Goal: Task Accomplishment & Management: Manage account settings

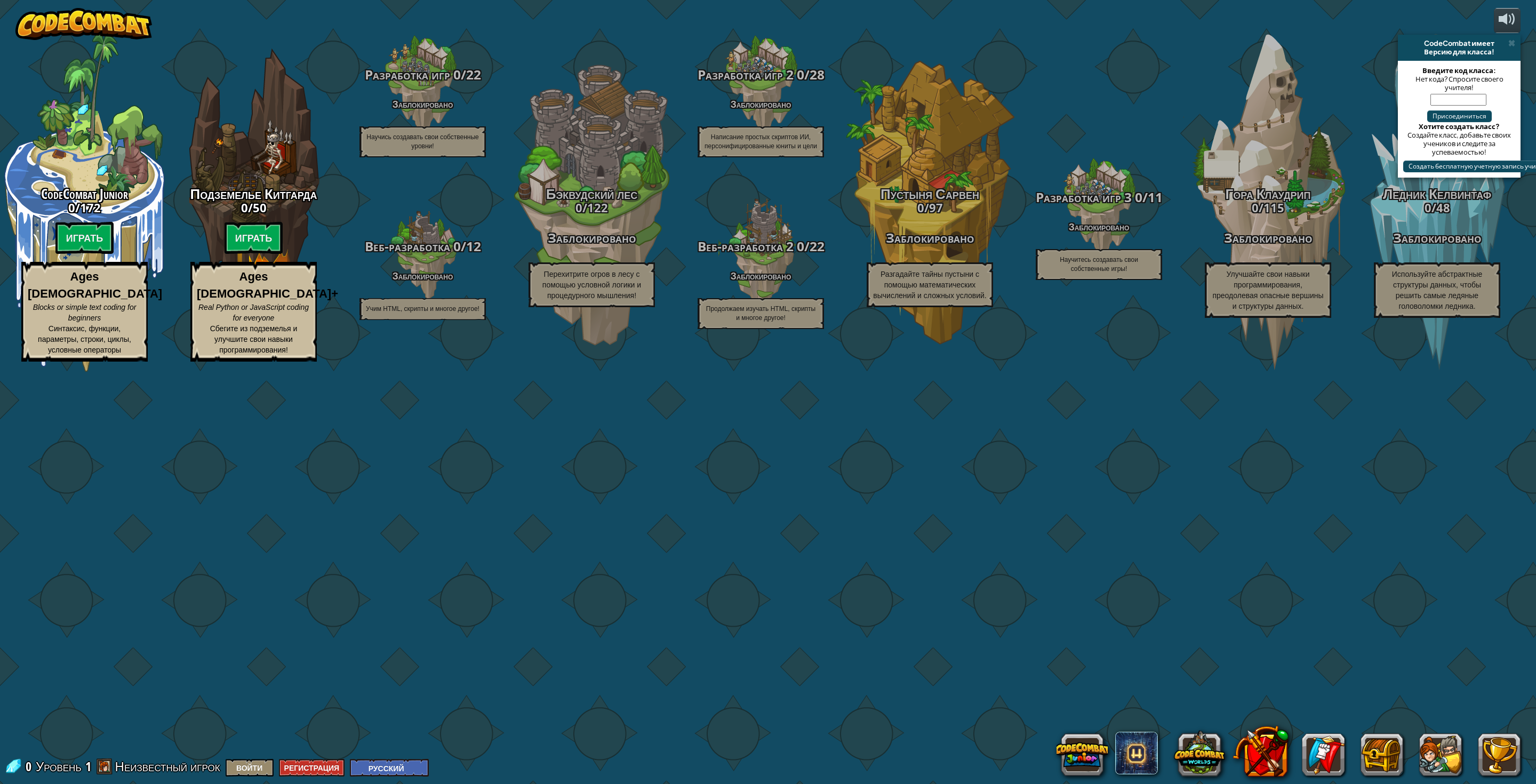
select select "ru"
click at [1336, 160] on div "CodeCombat Junior 0 / 172 Играть Ages [DEMOGRAPHIC_DATA] Blocks or simple text …" at bounding box center [768, 392] width 1536 height 784
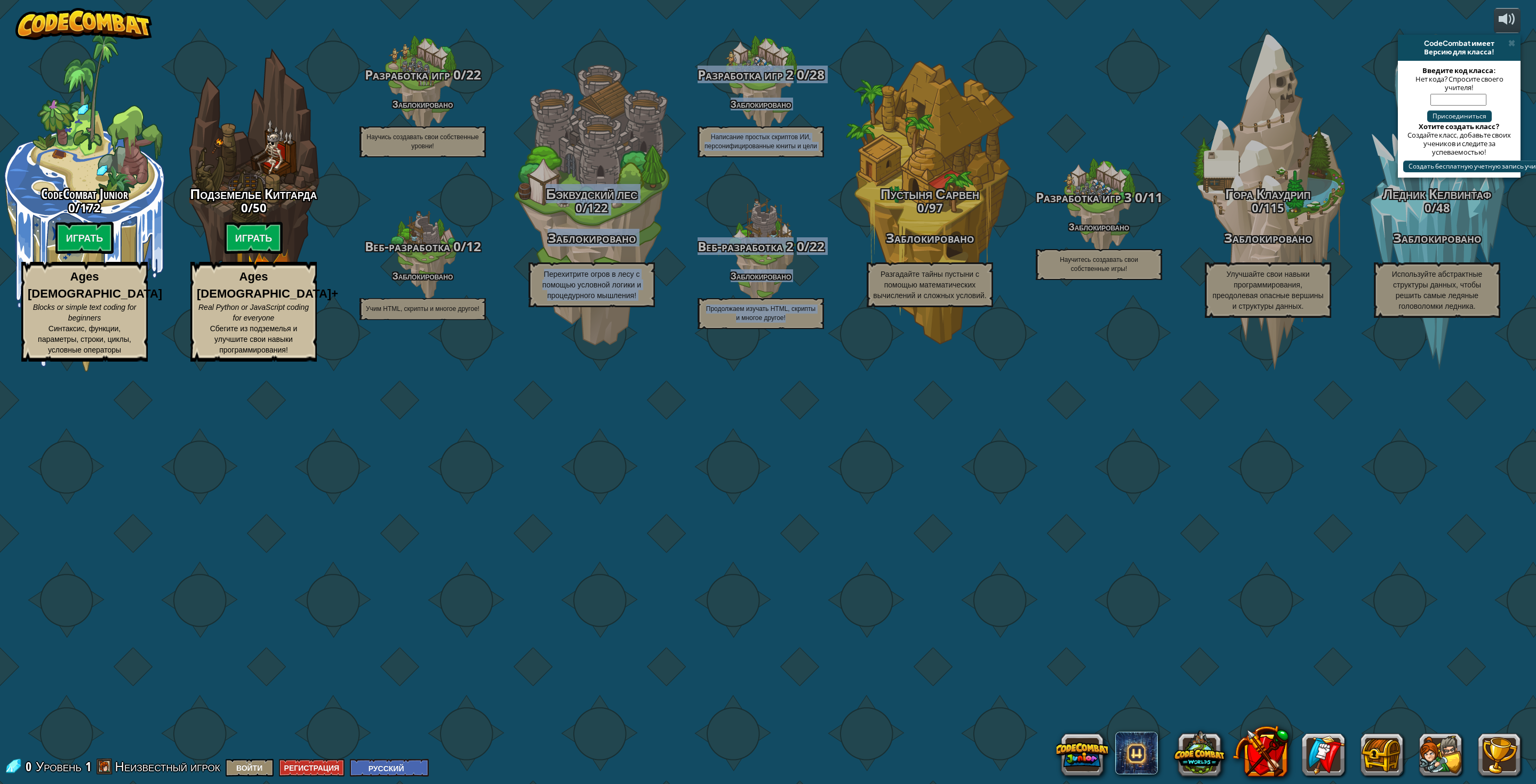
drag, startPoint x: 630, startPoint y: 651, endPoint x: 914, endPoint y: 676, distance: 285.1
click at [909, 676] on div "CodeCombat Junior 0 / 172 Играть Ages [DEMOGRAPHIC_DATA] Blocks or simple text …" at bounding box center [768, 392] width 1536 height 784
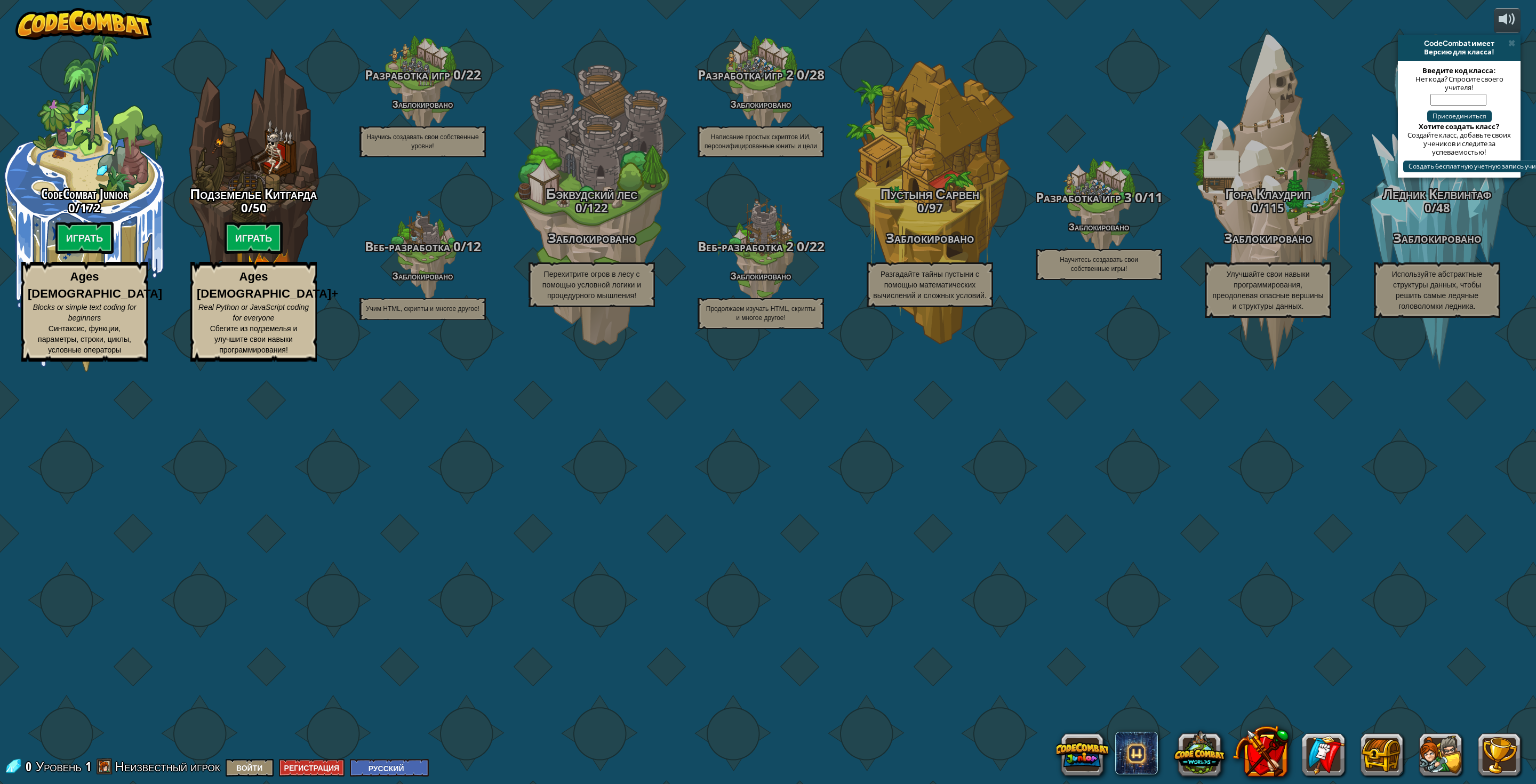
click at [622, 675] on div "CodeCombat Junior 0 / 172 Играть Ages [DEMOGRAPHIC_DATA] Blocks or simple text …" at bounding box center [768, 392] width 1536 height 784
click at [264, 771] on button "Войти" at bounding box center [250, 767] width 48 height 18
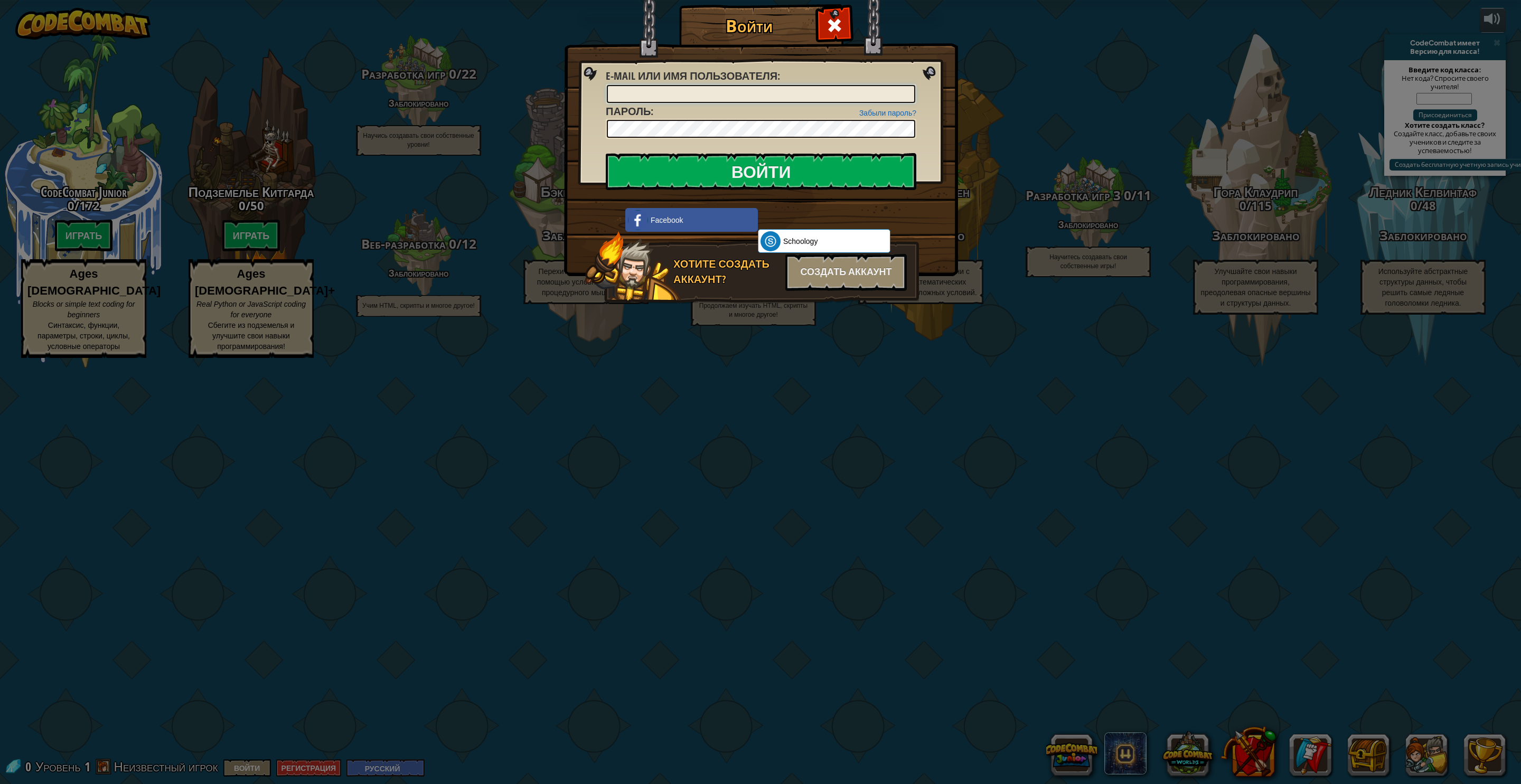
type input "[EMAIL_ADDRESS][DOMAIN_NAME]"
click at [743, 173] on input "Войти" at bounding box center [761, 171] width 311 height 37
